Goal: Transaction & Acquisition: Purchase product/service

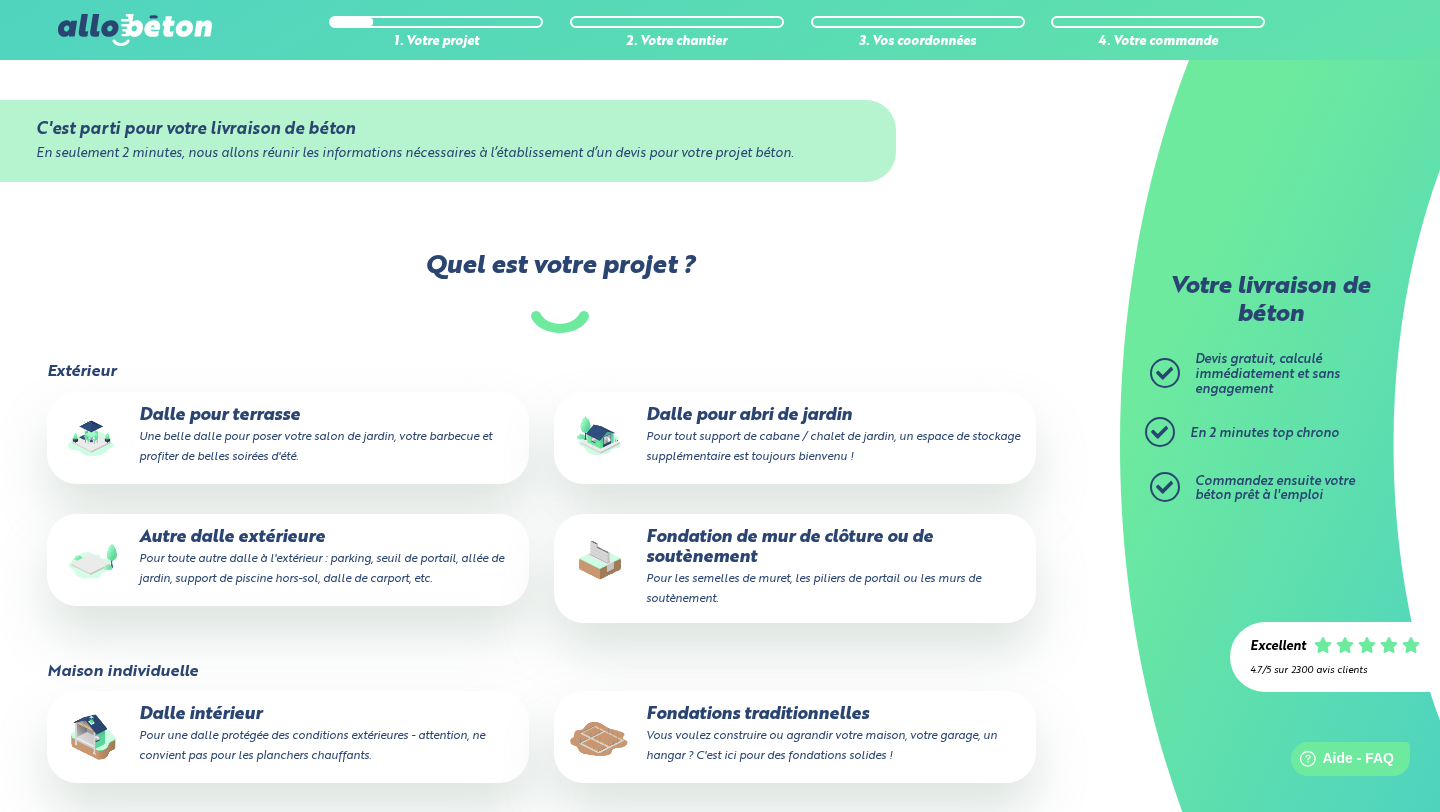
scroll to position [148, 0]
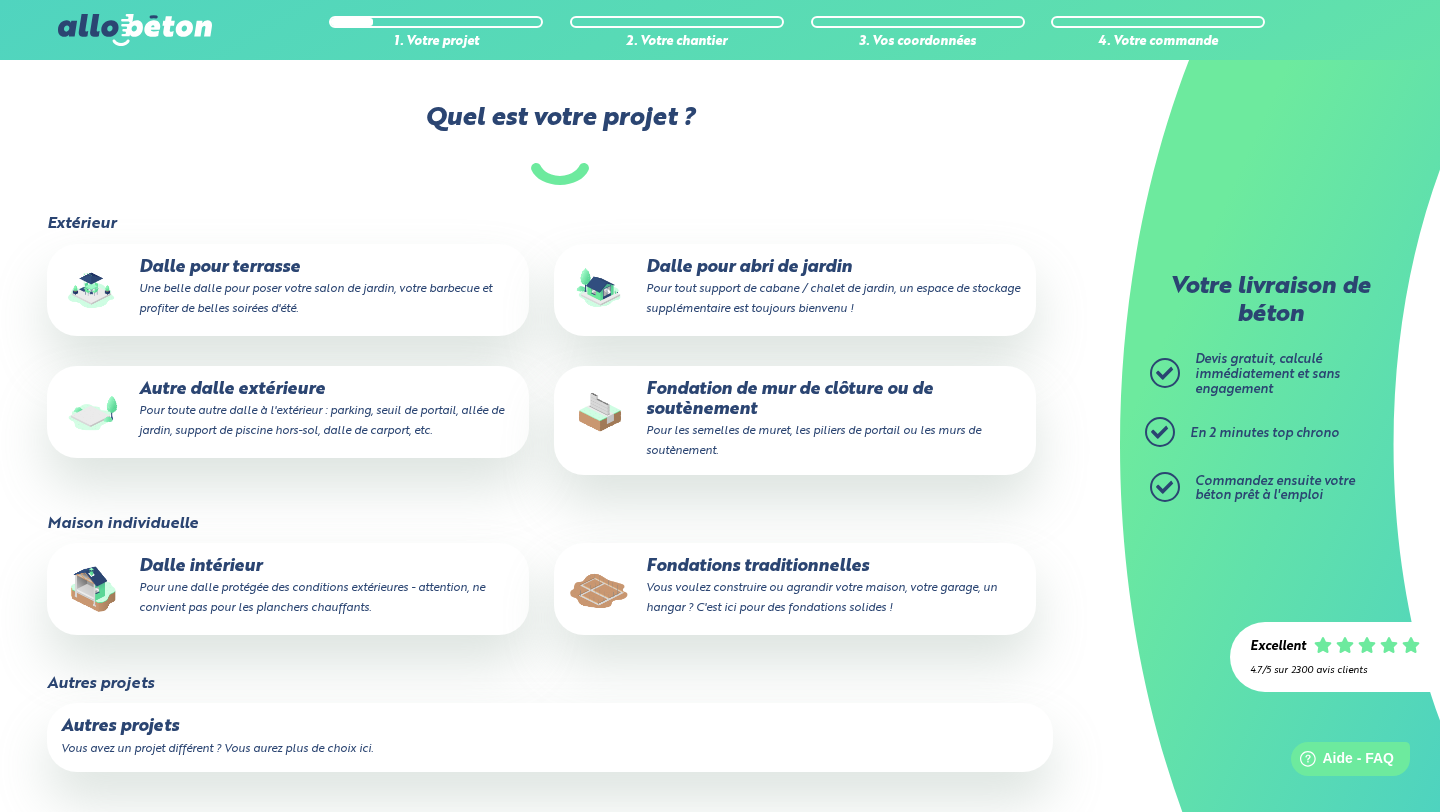
click at [1163, 364] on icon at bounding box center [1165, 373] width 30 height 30
click at [1163, 408] on ul "Devis gratuit, calculé immédiatement et sans engagement En 2 minutes top chrono…" at bounding box center [1265, 440] width 230 height 174
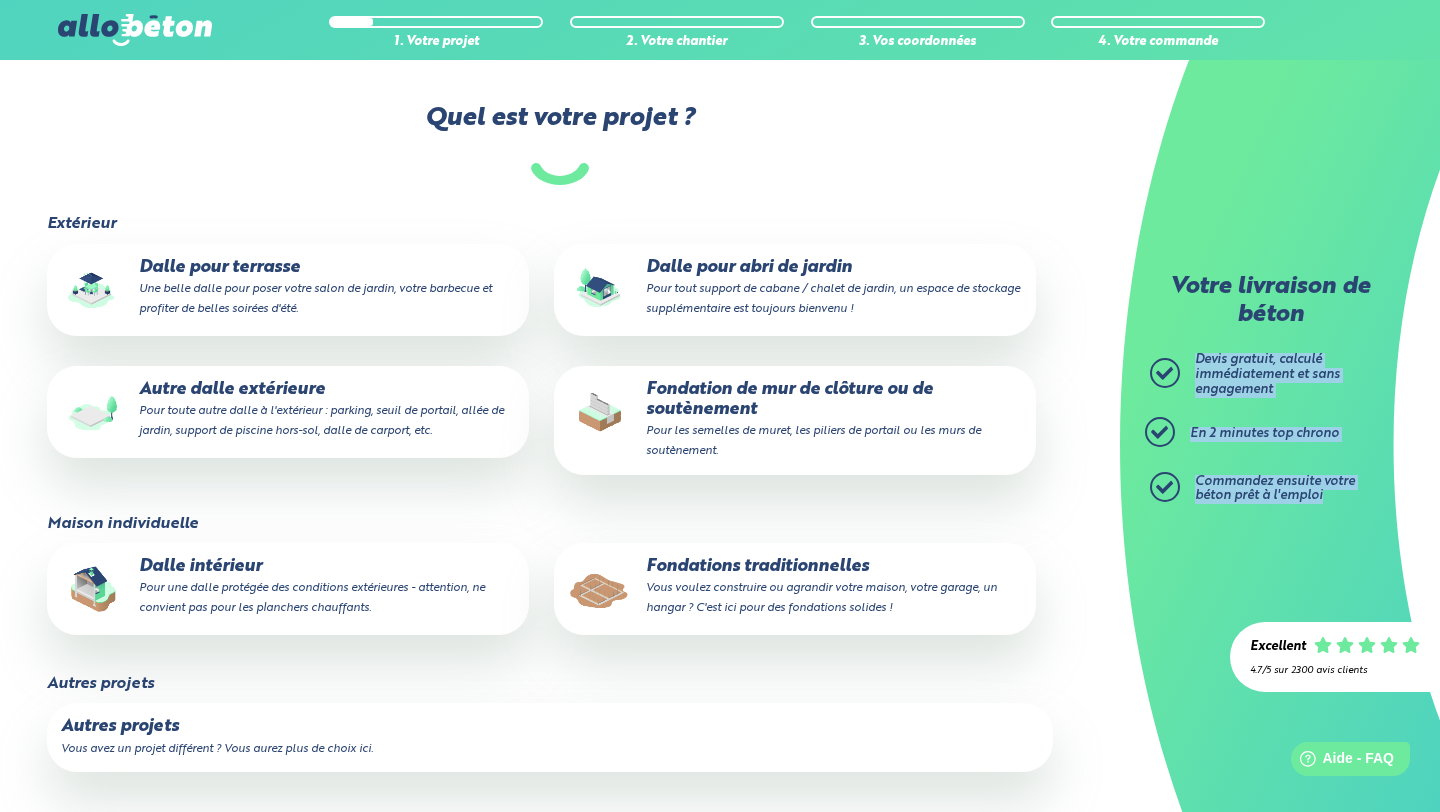
drag, startPoint x: 1303, startPoint y: 526, endPoint x: 1207, endPoint y: 349, distance: 201.4
click at [1207, 349] on div "Votre livraison de béton [PERSON_NAME] gratuit, calculé immédiatement et sans e…" at bounding box center [1280, 406] width 320 height 812
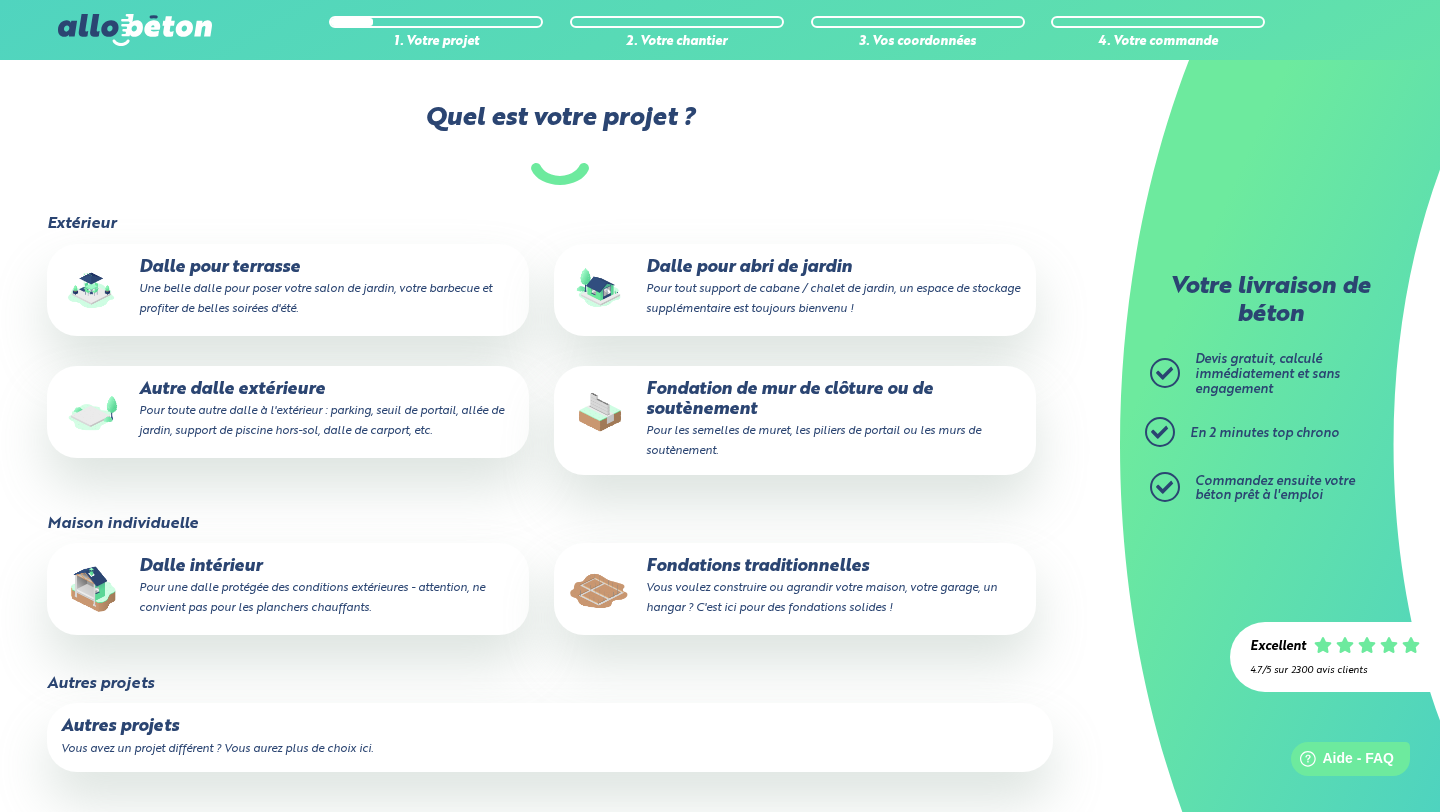
click at [139, 29] on img at bounding box center [135, 30] width 154 height 32
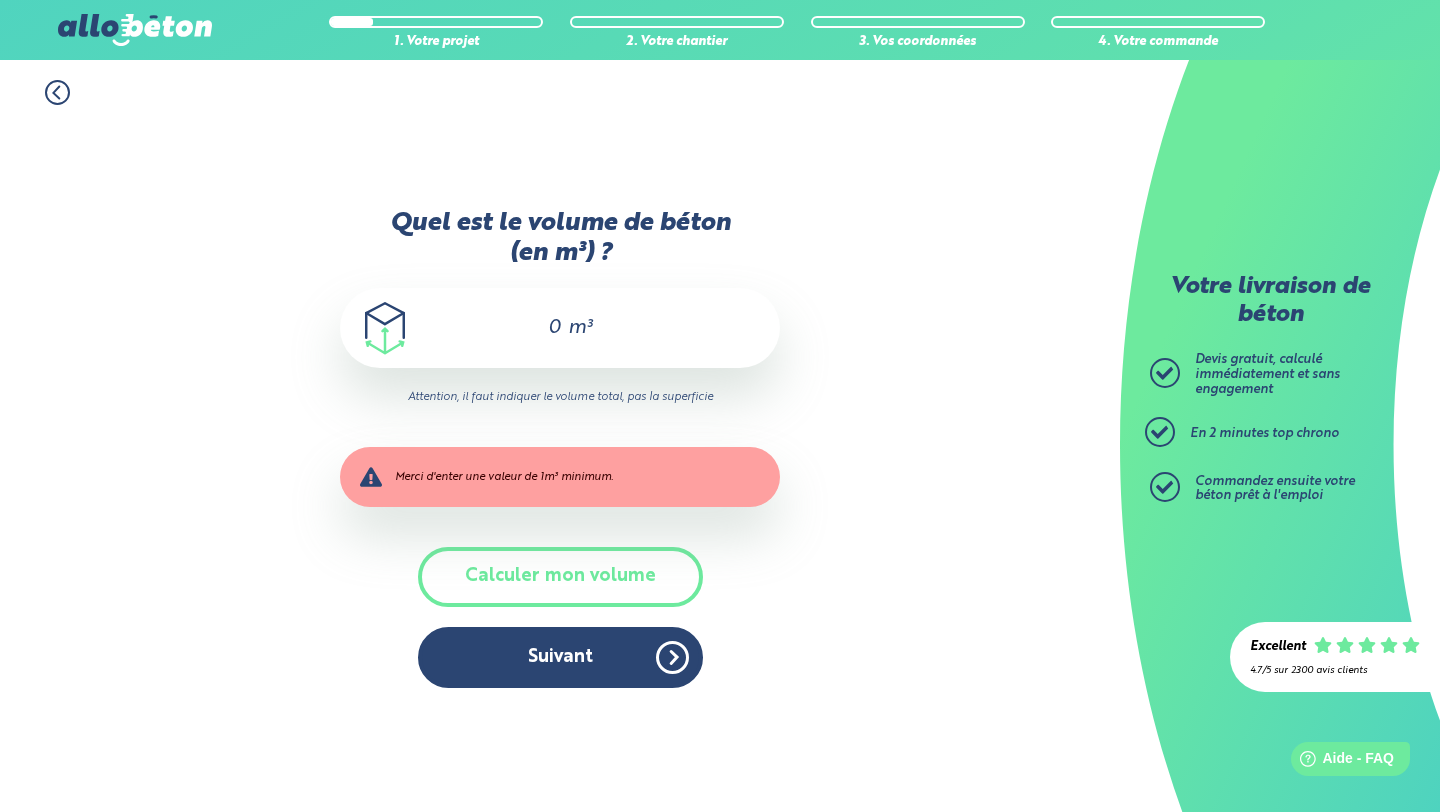
scroll to position [16, 0]
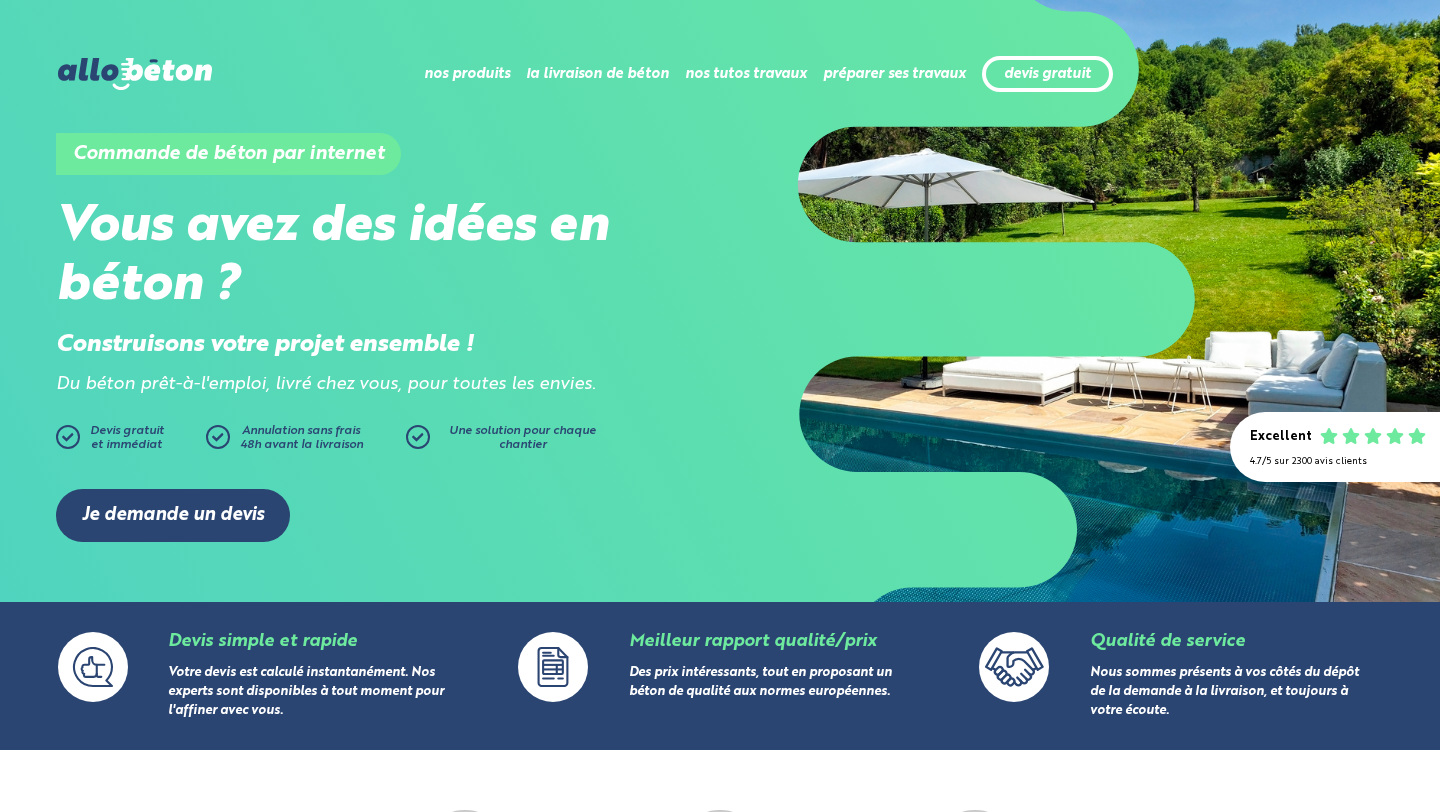
click at [349, 146] on h1 "Commande de béton par internet" at bounding box center [228, 154] width 345 height 42
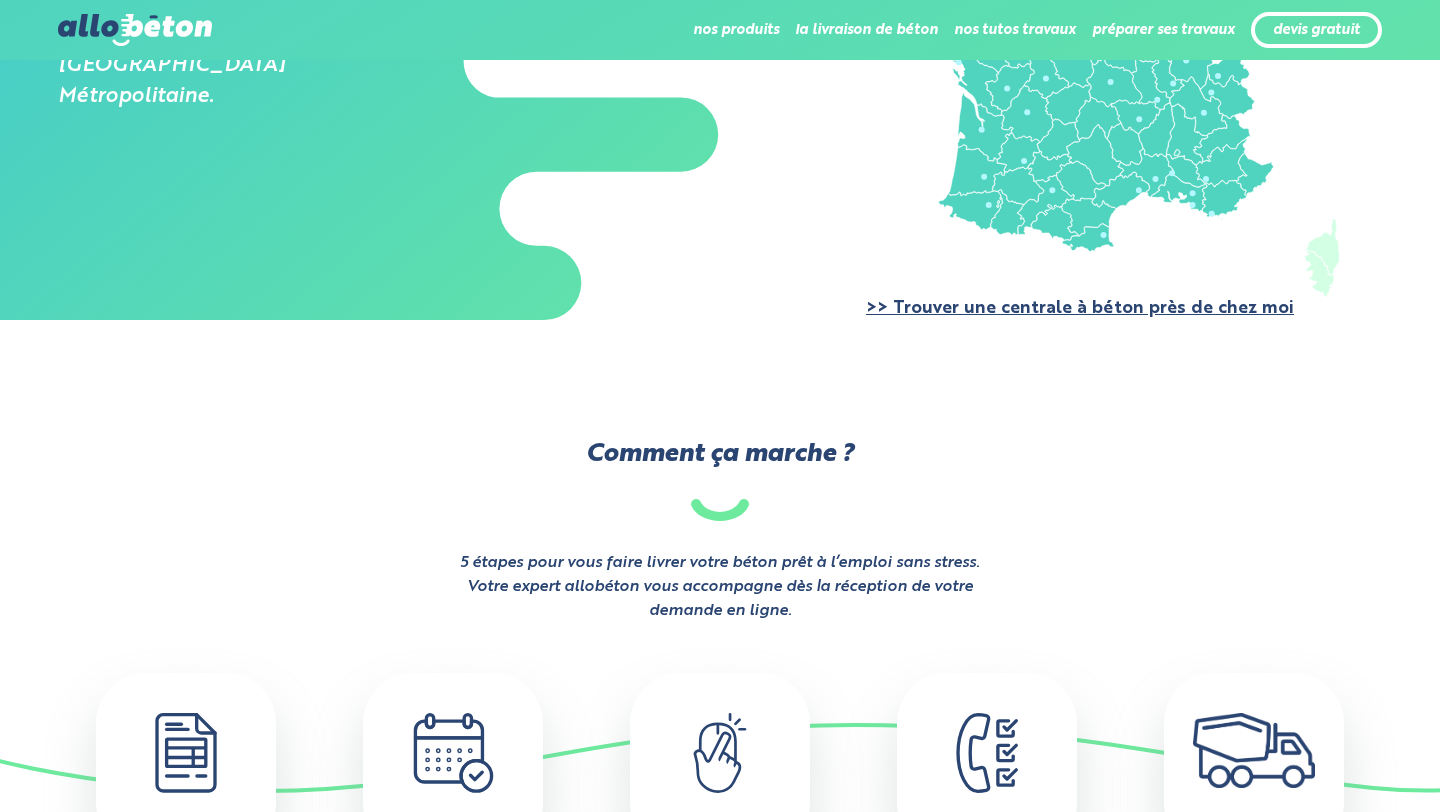
scroll to position [4153, 0]
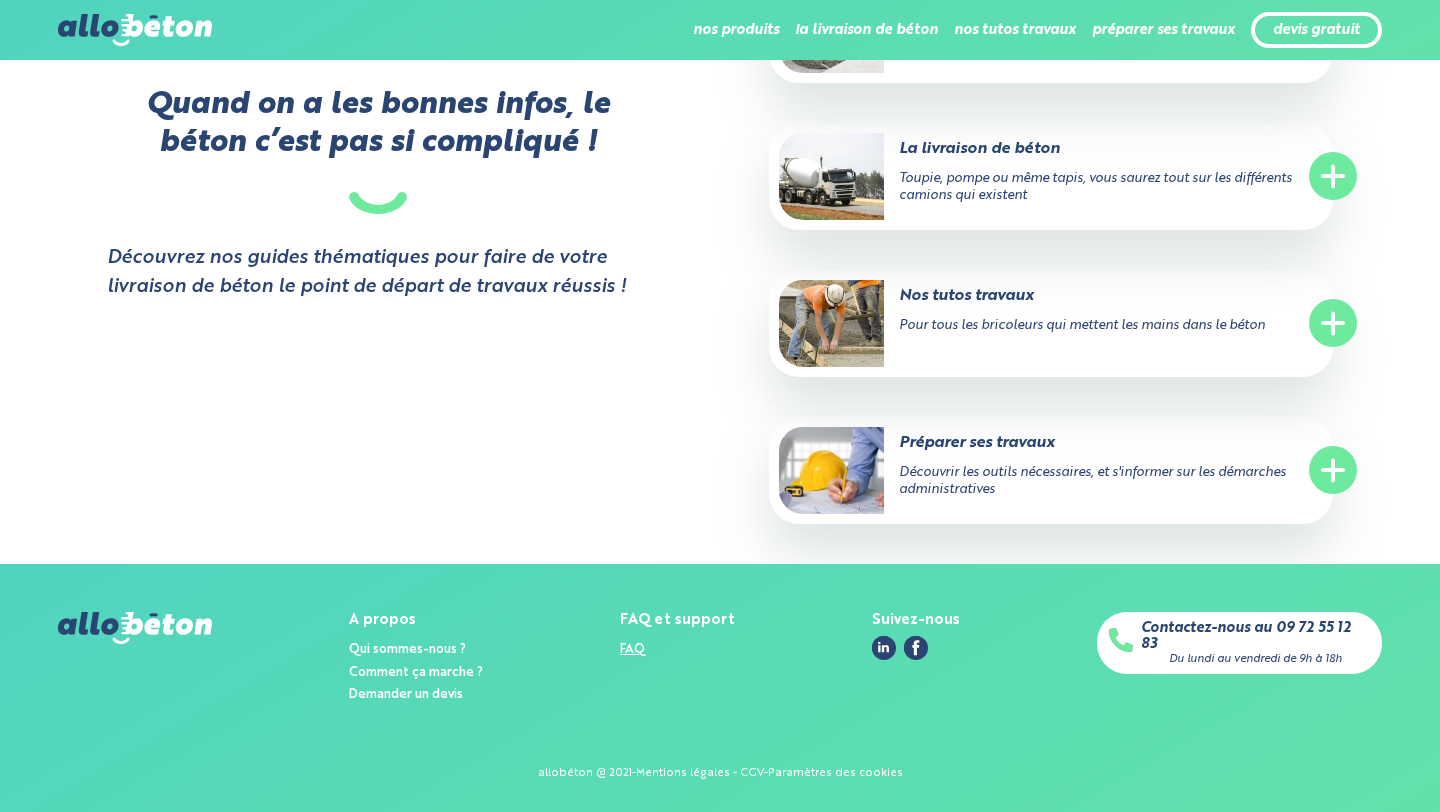
click at [637, 649] on link "FAQ" at bounding box center [632, 649] width 25 height 13
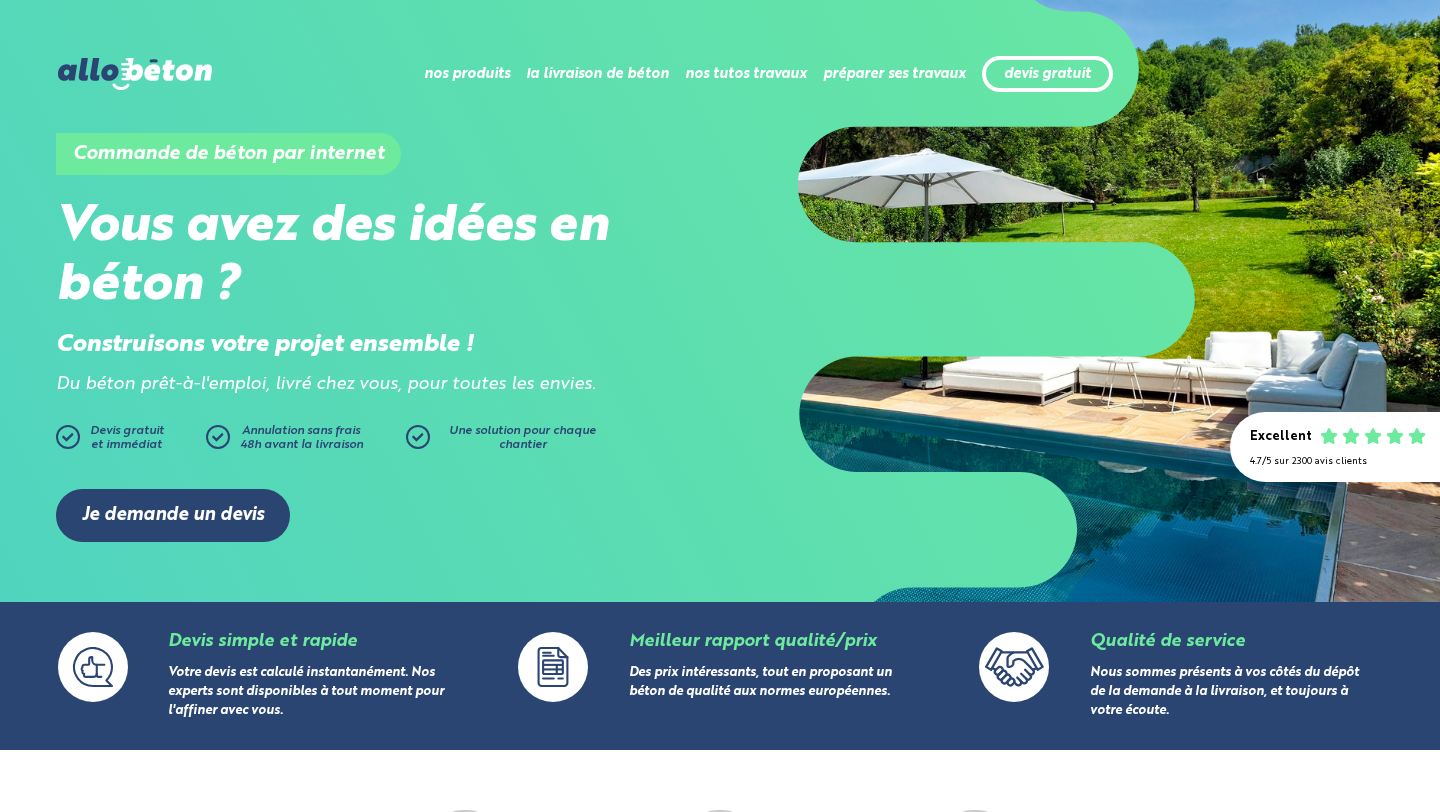
click at [435, 293] on h2 "Vous avez des idées en béton ?" at bounding box center [388, 257] width 664 height 118
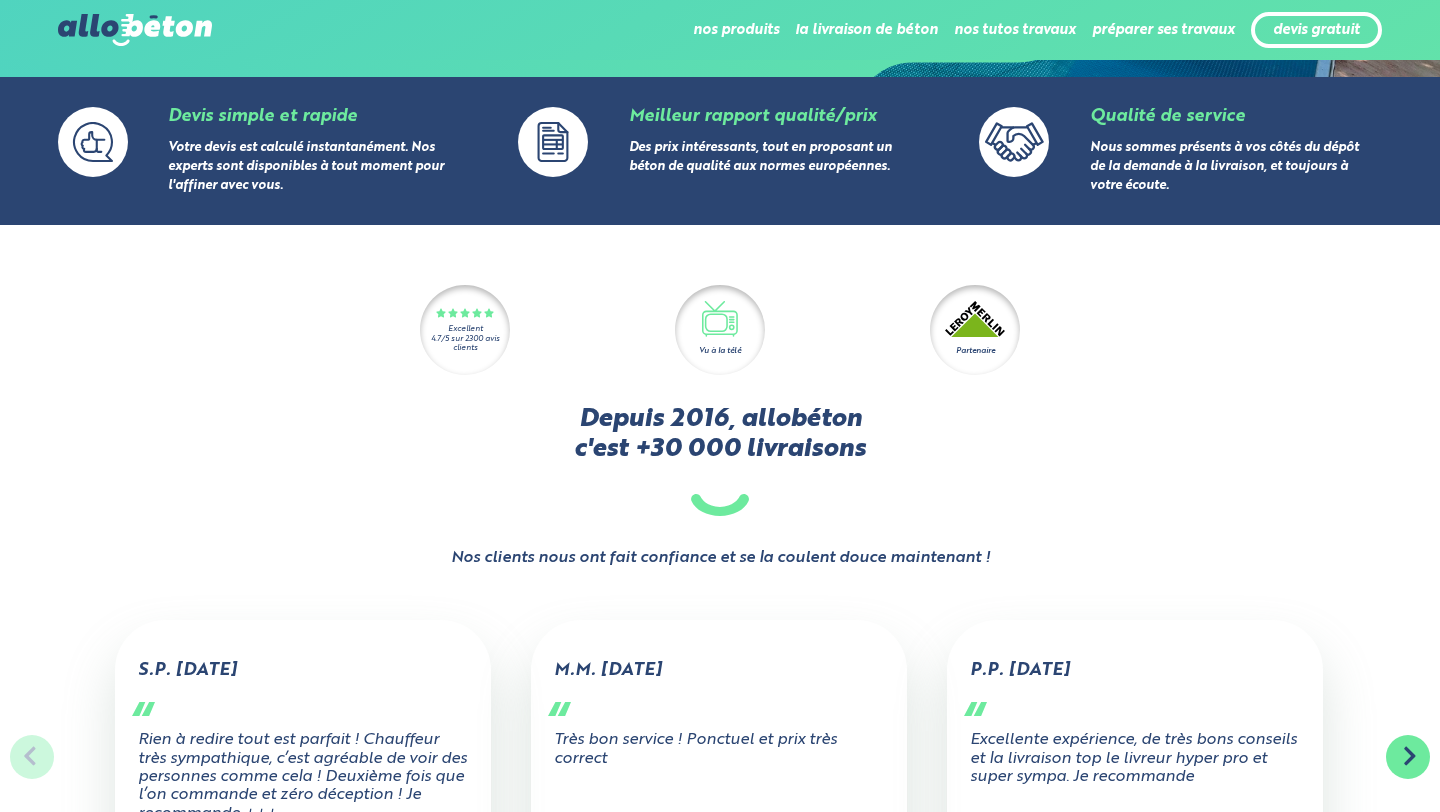
scroll to position [540, 0]
